Goal: Task Accomplishment & Management: Manage account settings

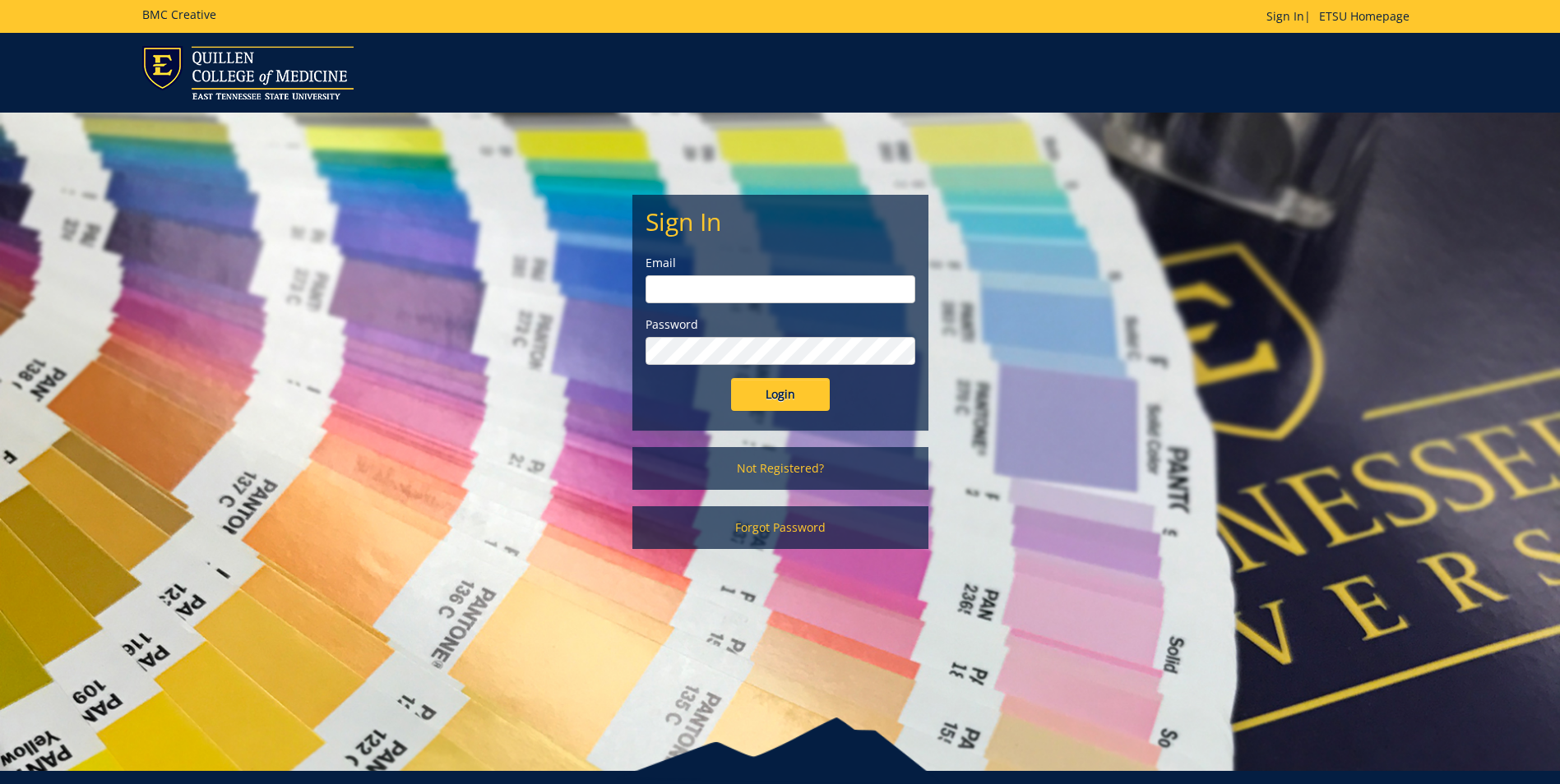
click at [675, 293] on input "email" at bounding box center [780, 290] width 270 height 28
type input "robinettejb@etsu.edu"
click at [731, 378] on input "Login" at bounding box center [780, 394] width 99 height 33
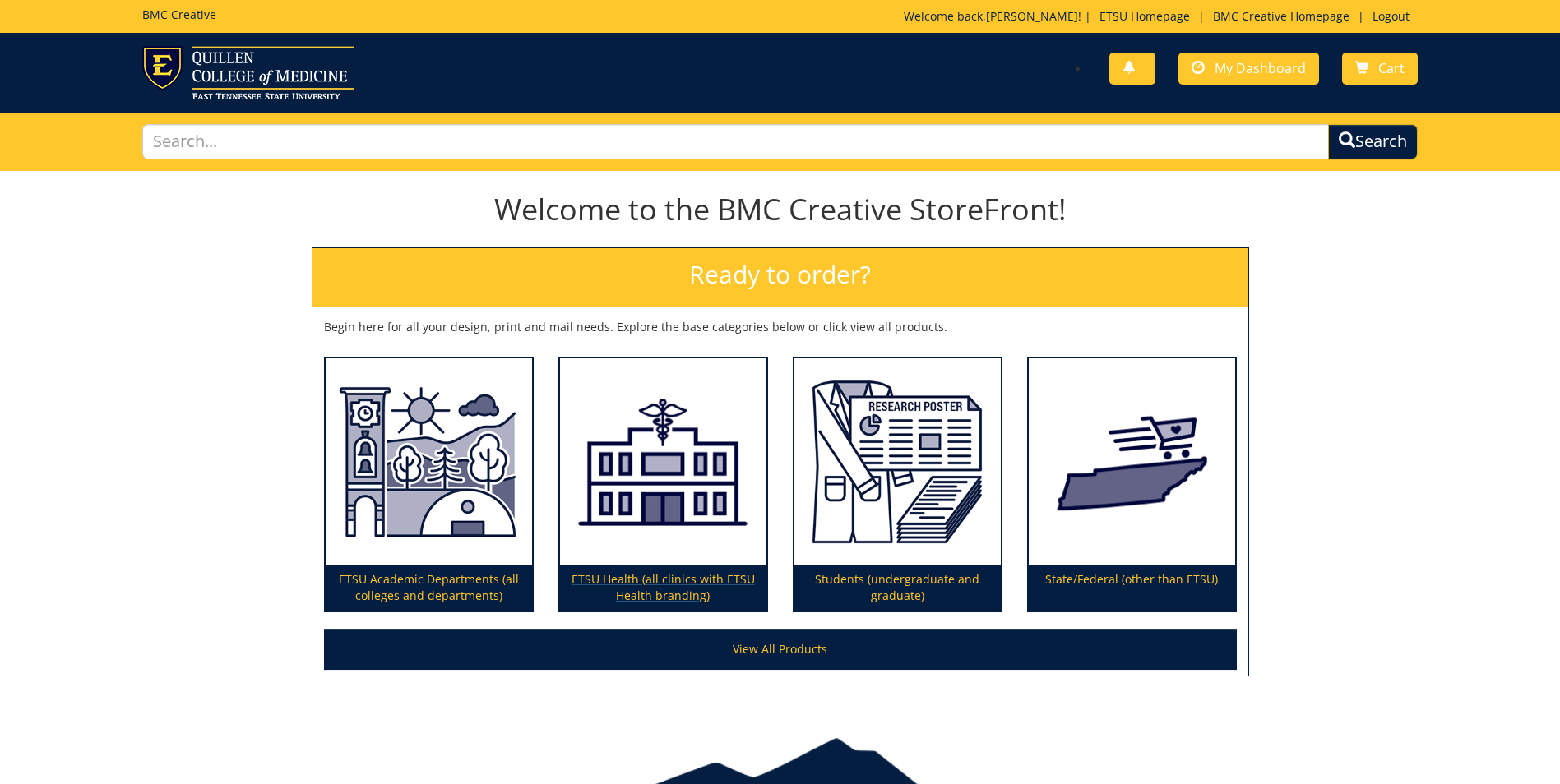
scroll to position [85, 0]
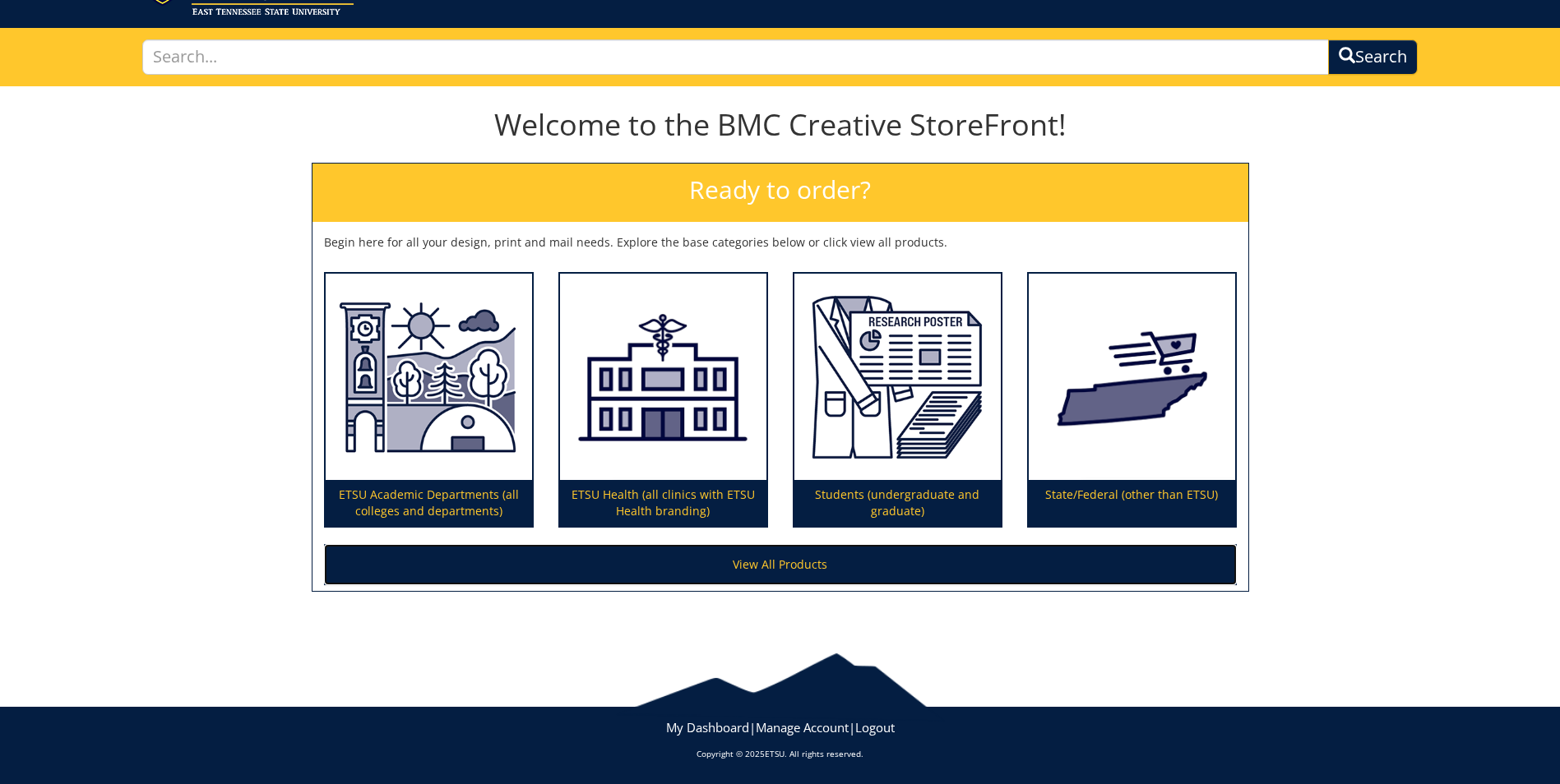
click at [701, 558] on link "View All Products" at bounding box center [780, 564] width 913 height 41
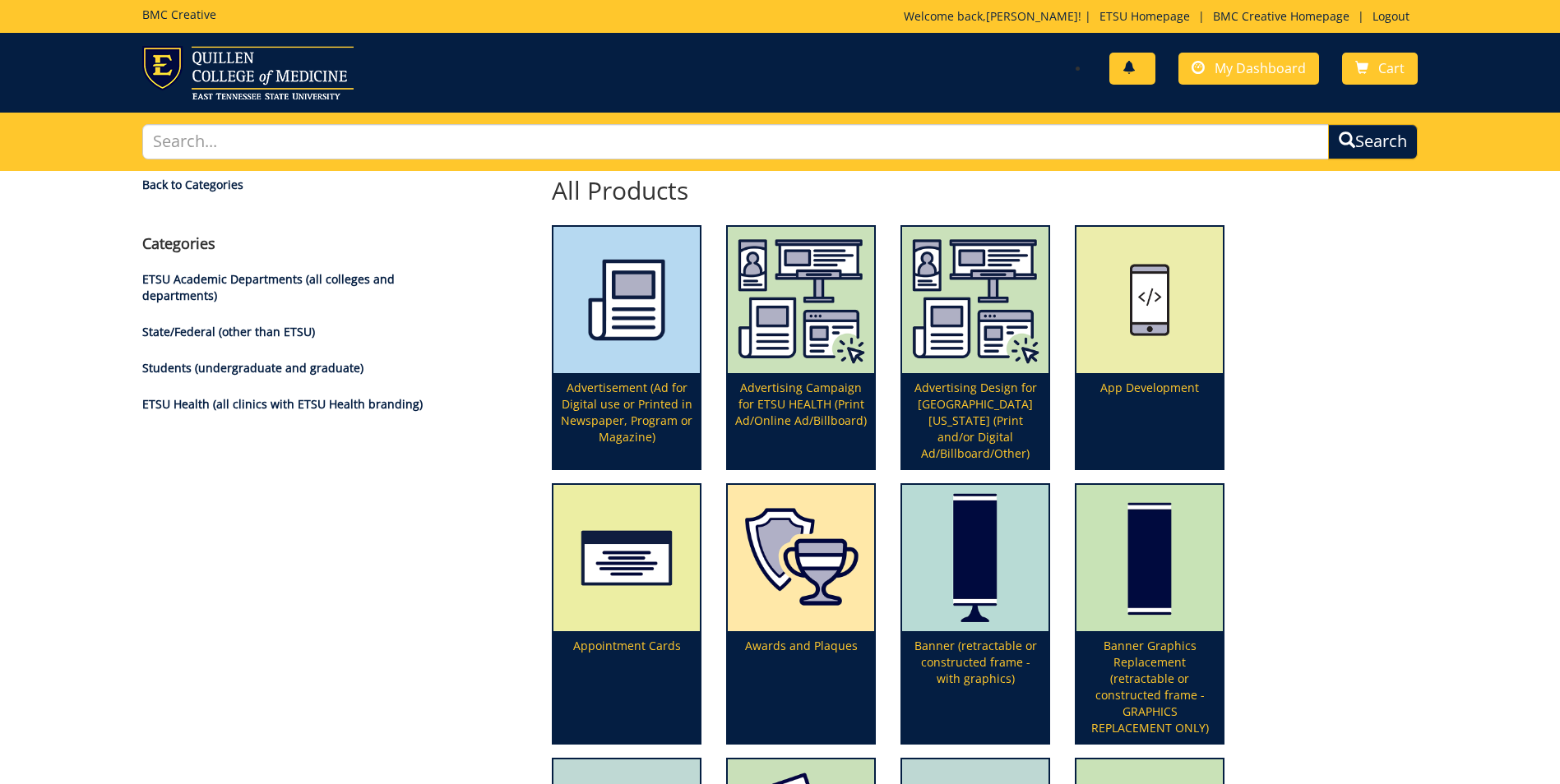
click at [1140, 61] on link at bounding box center [1132, 68] width 46 height 32
